Goal: Task Accomplishment & Management: Complete application form

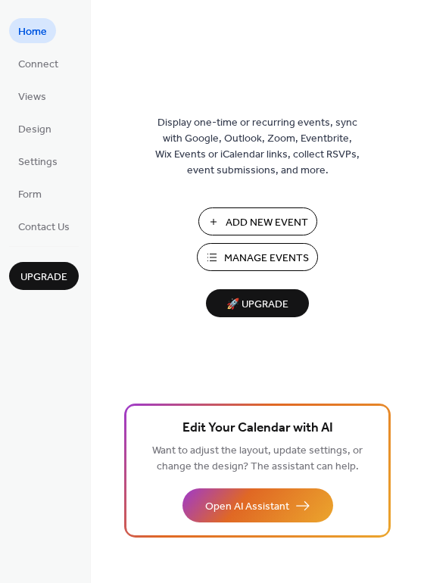
click at [282, 225] on span "Add New Event" at bounding box center [266, 223] width 82 height 16
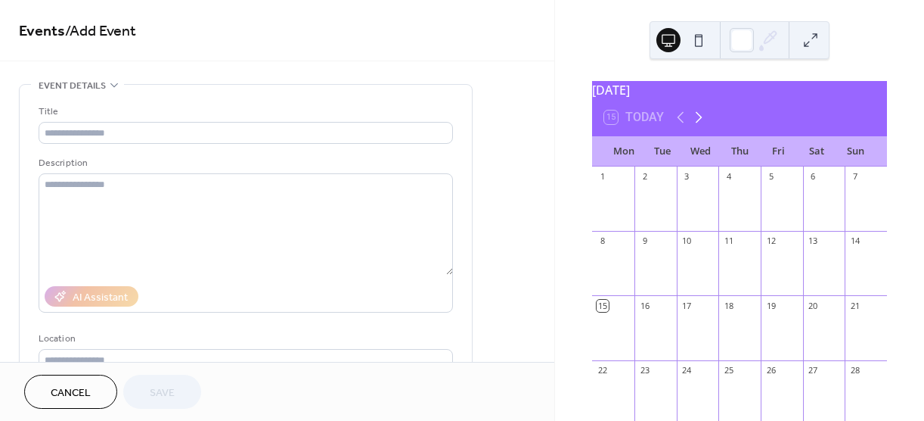
click at [700, 120] on icon at bounding box center [699, 117] width 18 height 18
click at [126, 134] on input "text" at bounding box center [246, 133] width 415 height 22
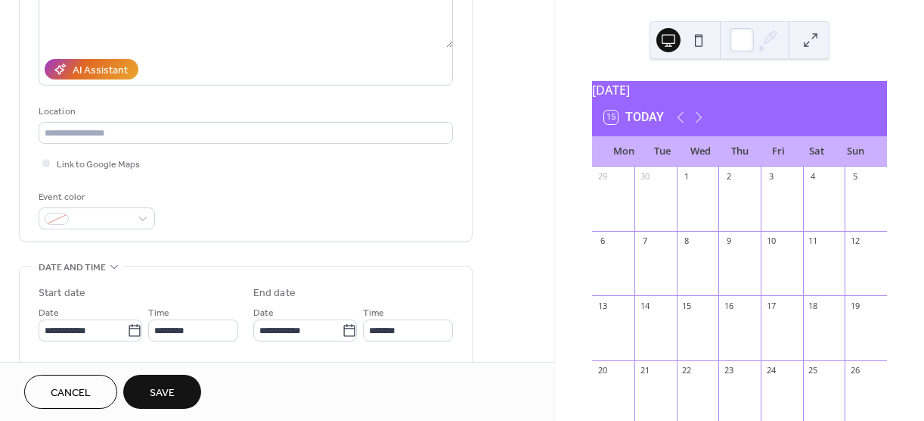
scroll to position [303, 0]
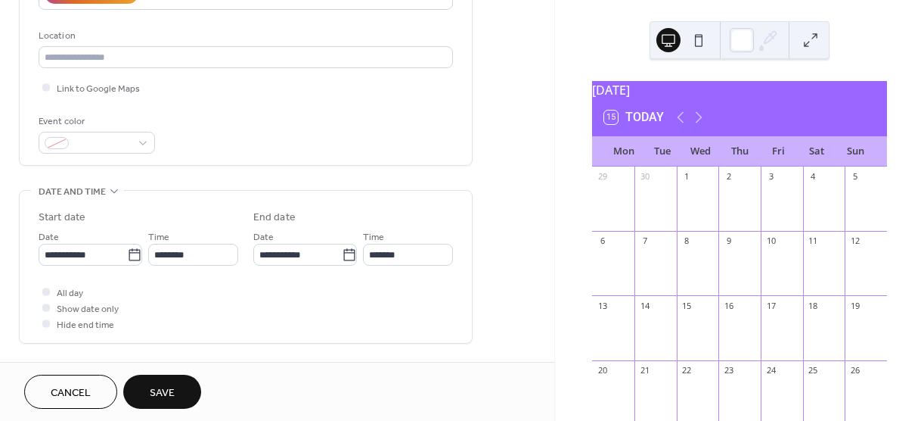
type input "**********"
click at [67, 391] on span "Cancel" at bounding box center [71, 393] width 40 height 16
